Goal: Transaction & Acquisition: Purchase product/service

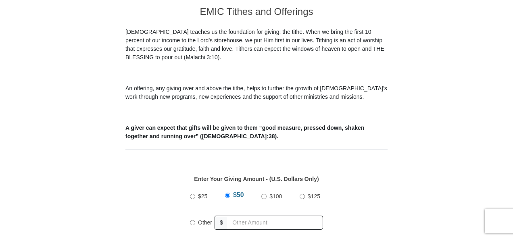
scroll to position [331, 0]
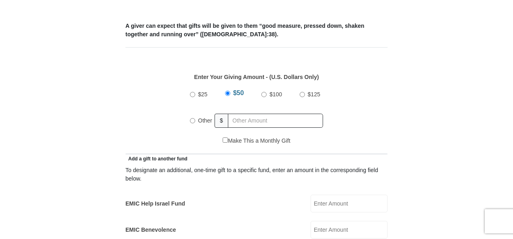
drag, startPoint x: 515, startPoint y: 23, endPoint x: 508, endPoint y: 84, distance: 61.7
click at [194, 118] on input "Other" at bounding box center [192, 120] width 5 height 5
radio input "true"
type input "300"
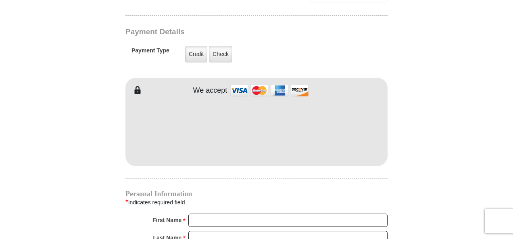
scroll to position [649, 0]
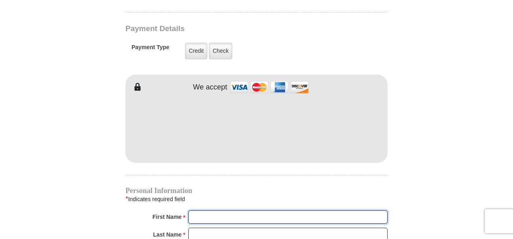
click at [199, 211] on input "First Name *" at bounding box center [287, 218] width 199 height 14
type input "[PERSON_NAME]"
click at [227, 228] on input "Last Name *" at bounding box center [287, 235] width 199 height 14
type input "[PERSON_NAME]"
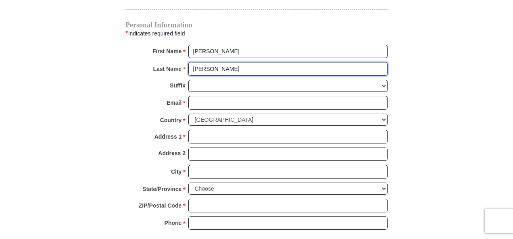
scroll to position [817, 0]
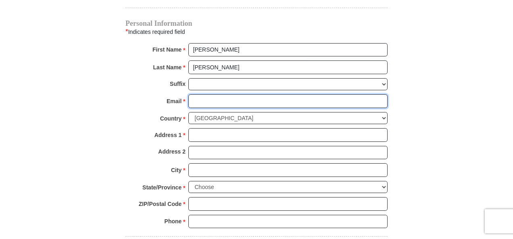
click at [217, 94] on input "Email *" at bounding box center [287, 101] width 199 height 14
type input "[EMAIL_ADDRESS][DOMAIN_NAME]"
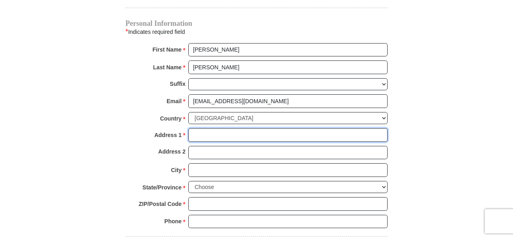
type input "[STREET_ADDRESS]"
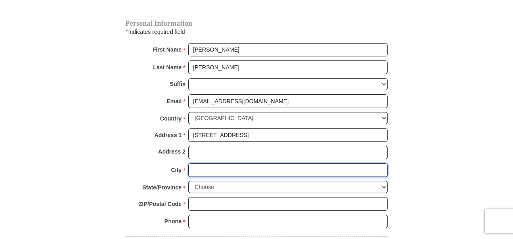
type input "[GEOGRAPHIC_DATA]"
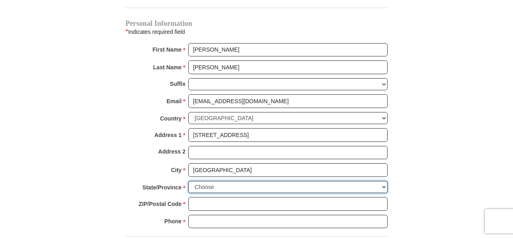
select select "SC"
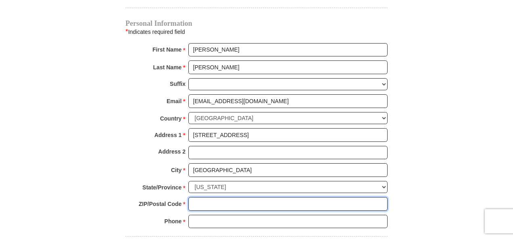
type input "29609"
type input "8644361069"
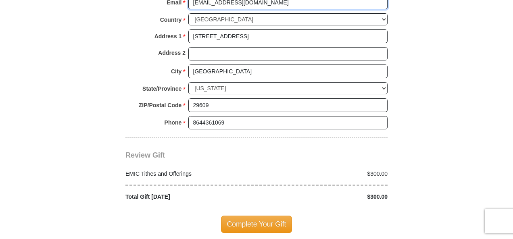
scroll to position [914, 0]
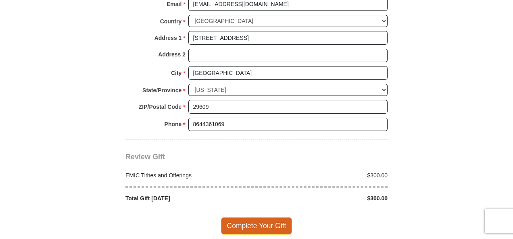
click at [254, 218] on span "Complete Your Gift" at bounding box center [256, 226] width 71 height 17
